Goal: Task Accomplishment & Management: Use online tool/utility

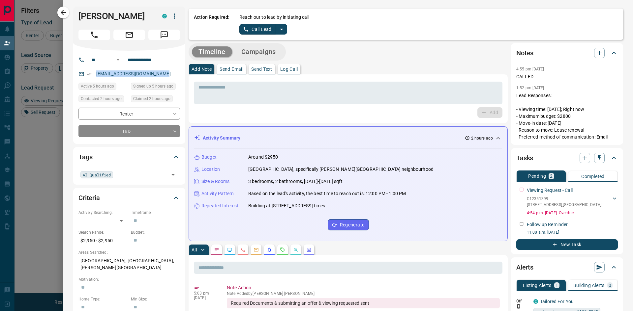
scroll to position [321, 0]
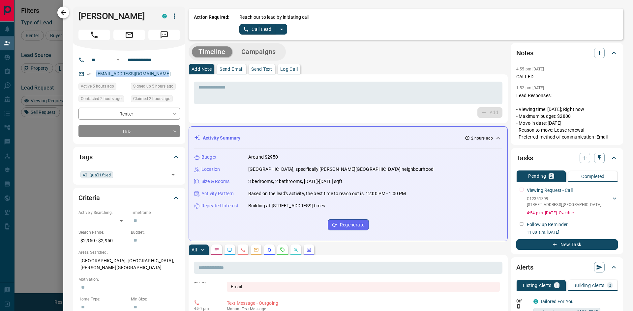
click at [59, 10] on icon "button" at bounding box center [63, 13] width 8 height 8
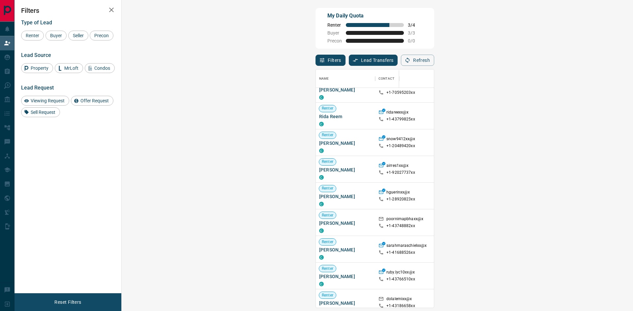
scroll to position [0, 0]
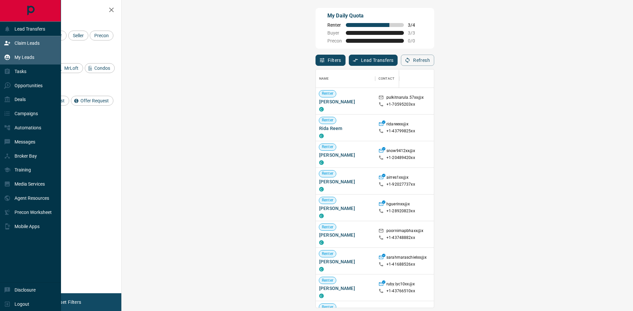
click at [22, 57] on p "My Leads" at bounding box center [25, 57] width 20 height 5
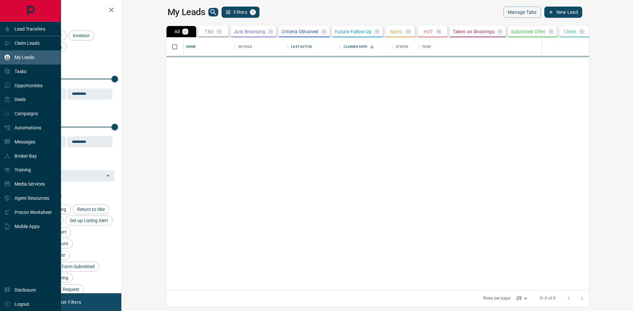
scroll to position [248, 503]
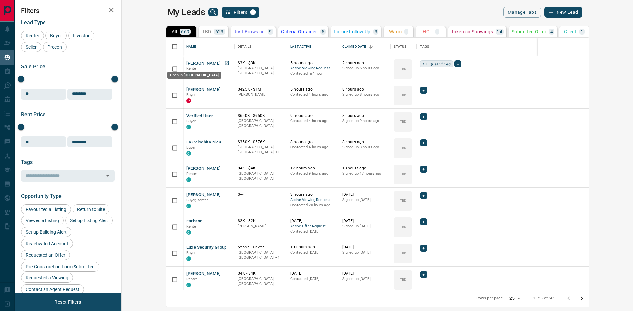
click at [224, 64] on icon "Open in New Tab" at bounding box center [226, 62] width 5 height 5
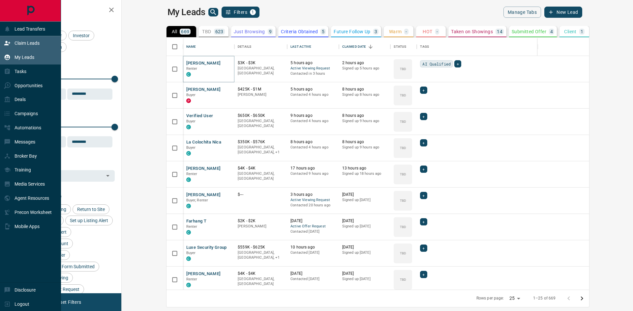
click at [9, 44] on icon at bounding box center [7, 43] width 7 height 7
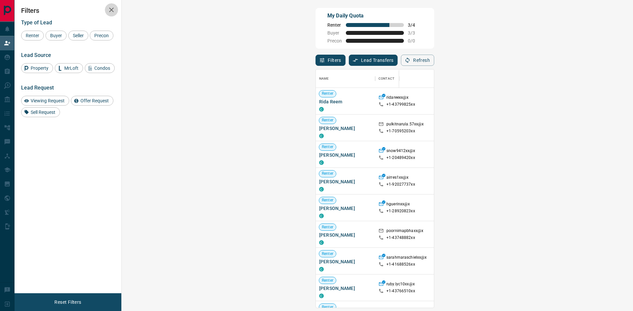
click at [109, 10] on icon "button" at bounding box center [111, 10] width 8 height 8
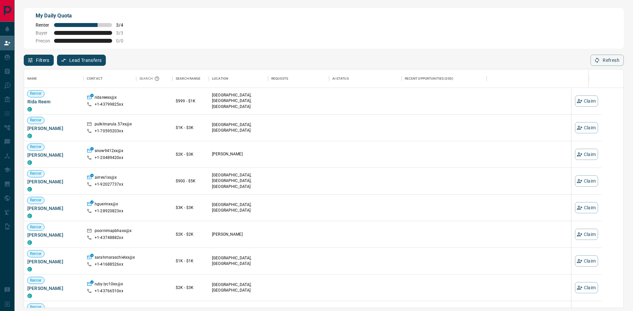
scroll to position [234, 594]
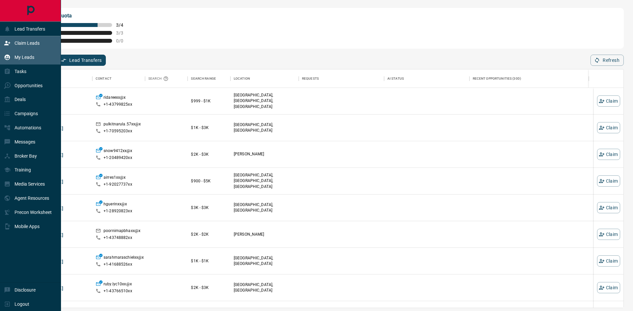
click at [26, 57] on p "My Leads" at bounding box center [25, 57] width 20 height 5
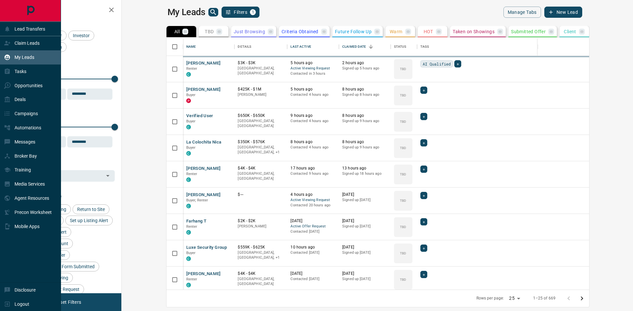
scroll to position [248, 503]
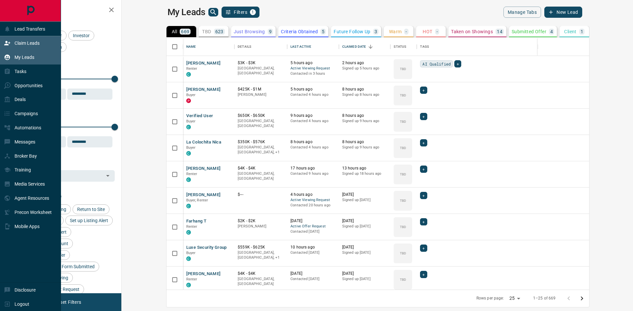
click at [14, 44] on div "Claim Leads" at bounding box center [22, 43] width 36 height 11
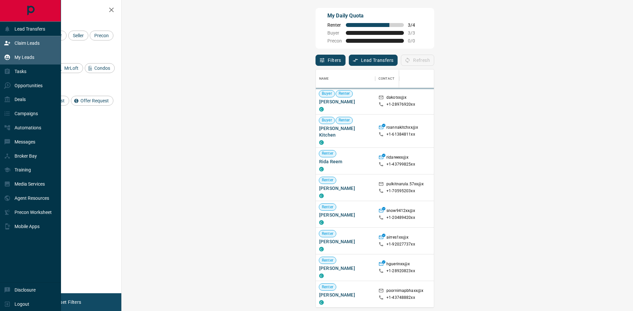
scroll to position [234, 492]
click at [16, 57] on p "My Leads" at bounding box center [25, 57] width 20 height 5
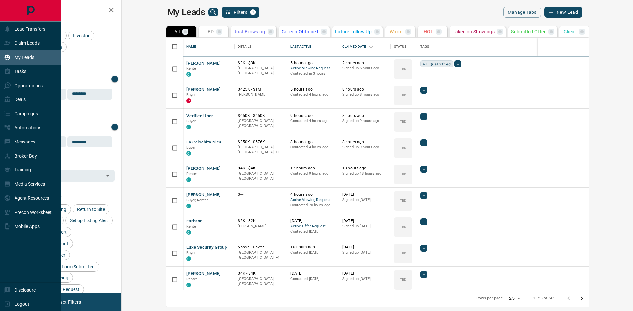
scroll to position [248, 503]
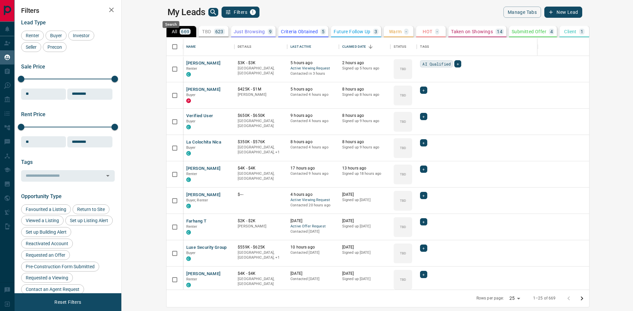
click at [210, 10] on icon "search button" at bounding box center [213, 12] width 6 height 6
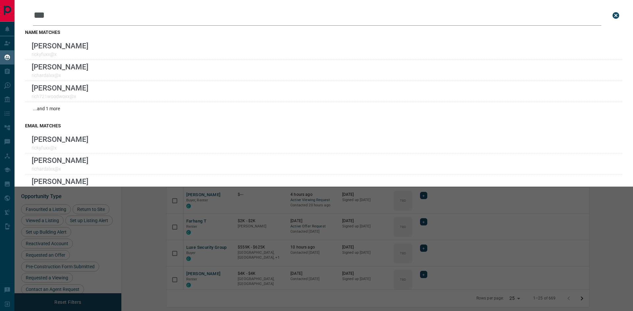
click at [70, 16] on input "***" at bounding box center [317, 15] width 568 height 20
drag, startPoint x: 63, startPoint y: 19, endPoint x: 31, endPoint y: 17, distance: 32.7
click at [31, 17] on div "Leads Search Bar *** Search for a lead by name, email, phone, or id" at bounding box center [323, 15] width 597 height 20
click at [134, 16] on input "****" at bounding box center [317, 15] width 568 height 20
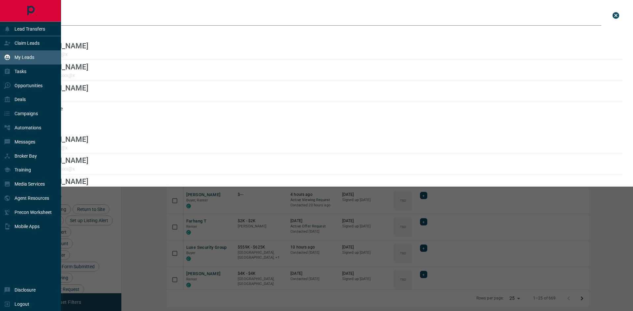
drag, startPoint x: 74, startPoint y: 16, endPoint x: 5, endPoint y: 16, distance: 69.9
click at [5, 16] on div "Lead Transfers Claim Leads My Leads Tasks Opportunities Deals Campaigns Automat…" at bounding box center [316, 151] width 633 height 303
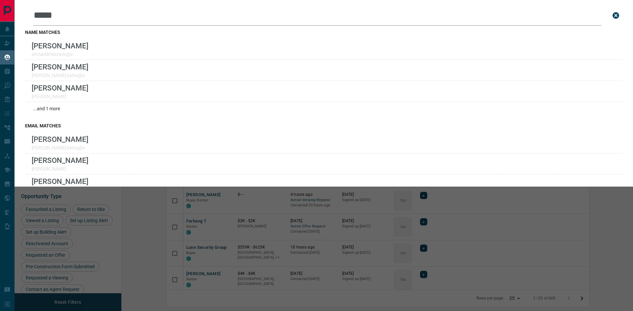
click at [92, 13] on input "*****" at bounding box center [317, 15] width 568 height 20
type input "*"
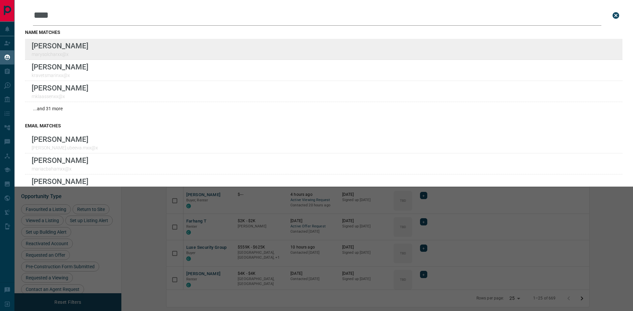
type input "****"
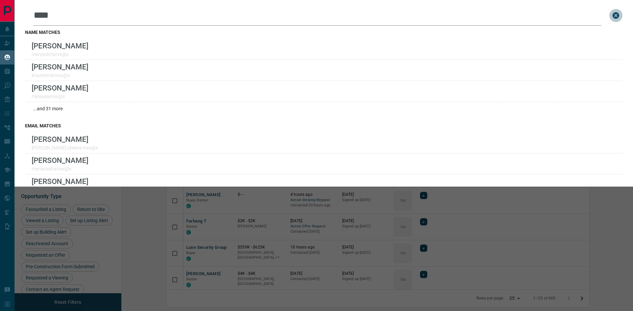
click at [613, 15] on icon "close search bar" at bounding box center [615, 15] width 7 height 7
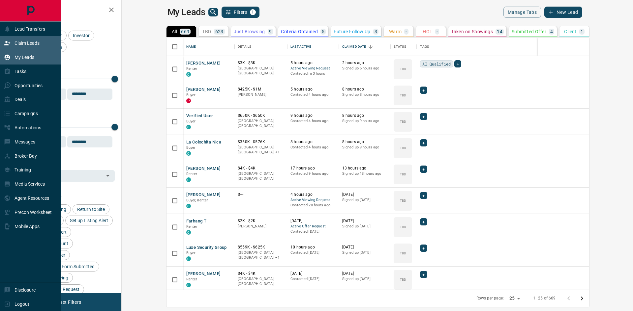
click at [12, 44] on div "Claim Leads" at bounding box center [22, 43] width 36 height 11
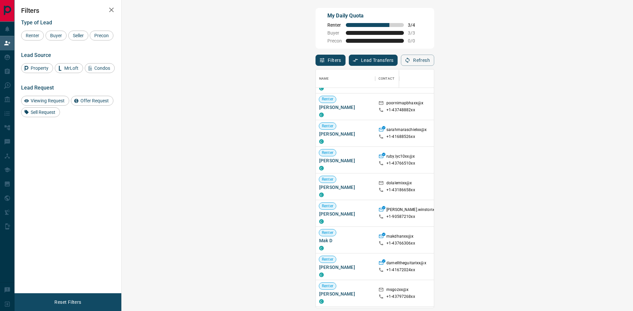
scroll to position [66, 0]
